Goal: Transaction & Acquisition: Purchase product/service

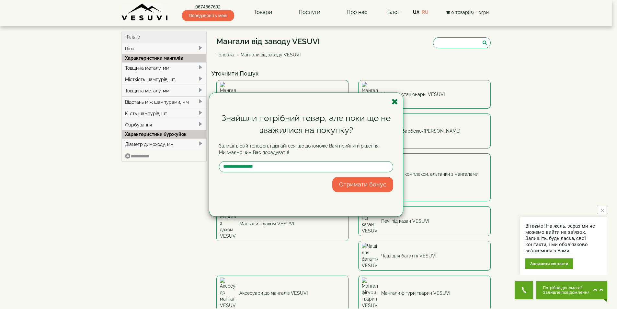
click at [397, 102] on icon "button" at bounding box center [395, 102] width 6 height 8
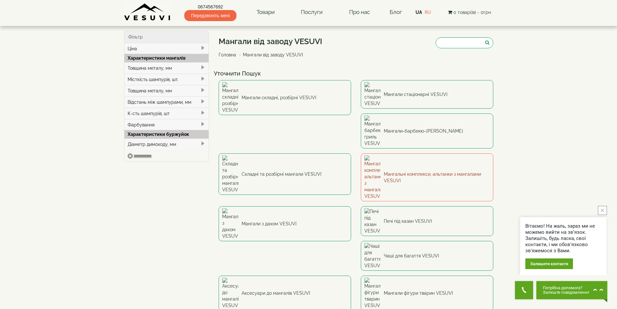
click at [361, 153] on link "Мангальні комплекси, альтанки з мангалами VESUVI" at bounding box center [427, 177] width 132 height 48
click at [361, 206] on link "Печі під казан VESUVI" at bounding box center [427, 221] width 132 height 30
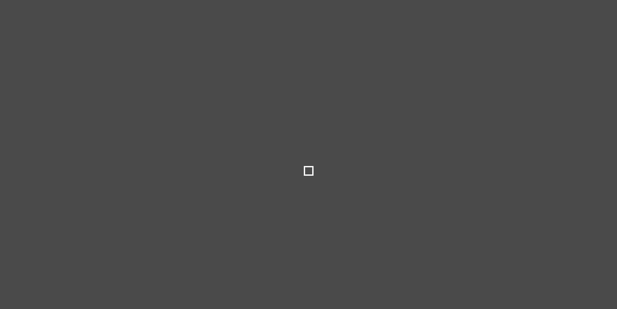
type input "***"
type input "*****"
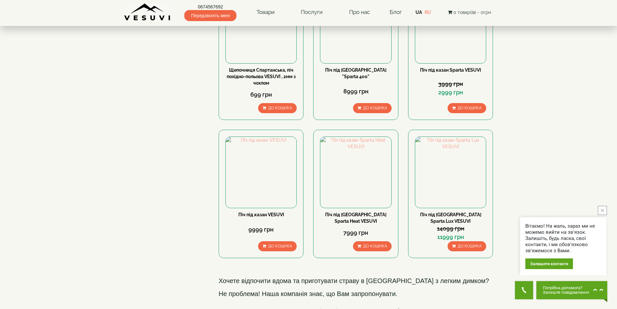
scroll to position [97, 0]
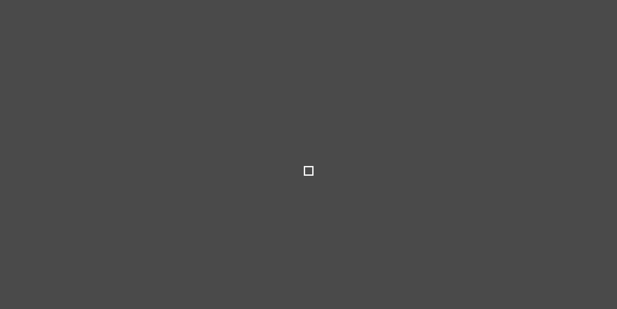
select select
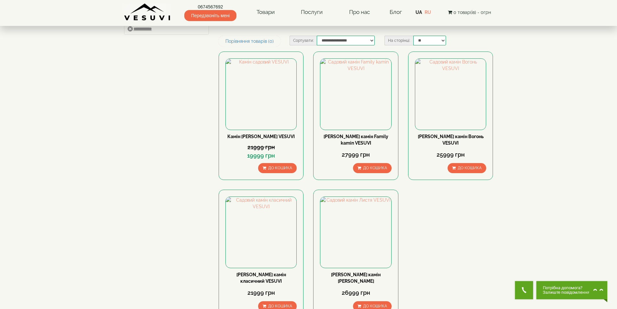
scroll to position [97, 0]
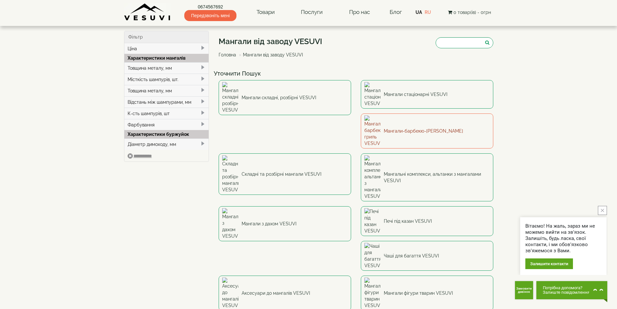
click at [361, 114] on link "Мангали-барбекю-[PERSON_NAME]" at bounding box center [427, 130] width 132 height 35
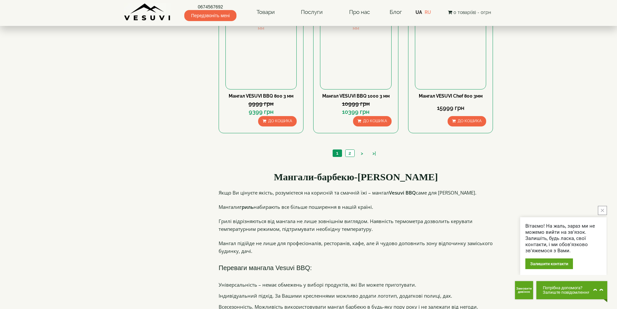
scroll to position [648, 0]
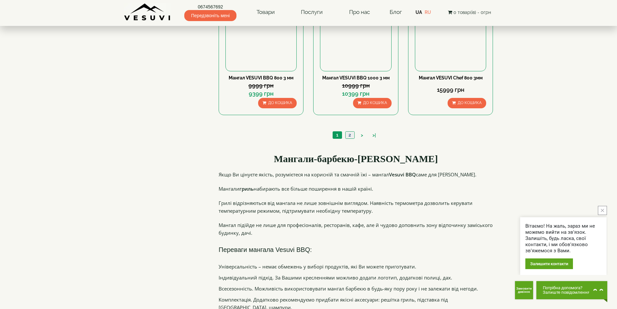
click at [351, 137] on link "2" at bounding box center [349, 135] width 9 height 7
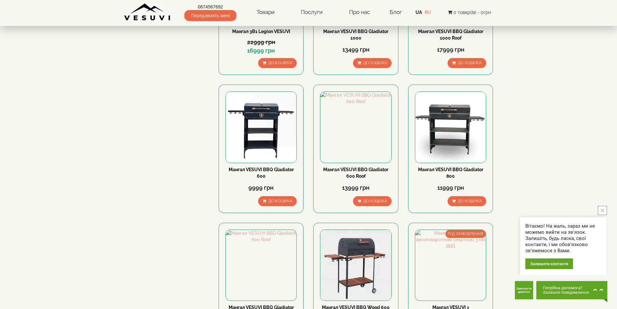
scroll to position [130, 0]
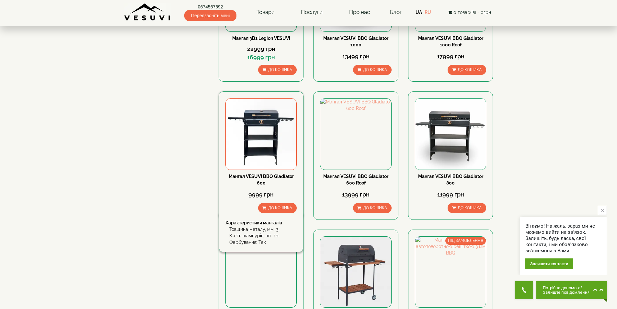
click at [259, 157] on img at bounding box center [261, 133] width 71 height 71
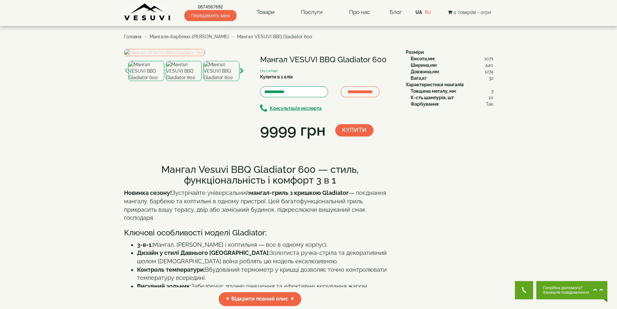
click at [194, 56] on img at bounding box center [164, 52] width 81 height 7
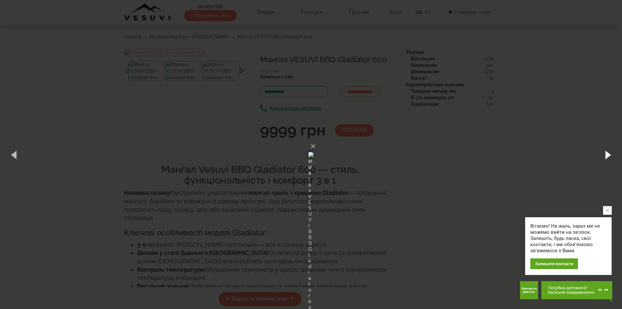
click at [609, 153] on button "button" at bounding box center [607, 155] width 29 height 36
